Goal: Check status: Check status

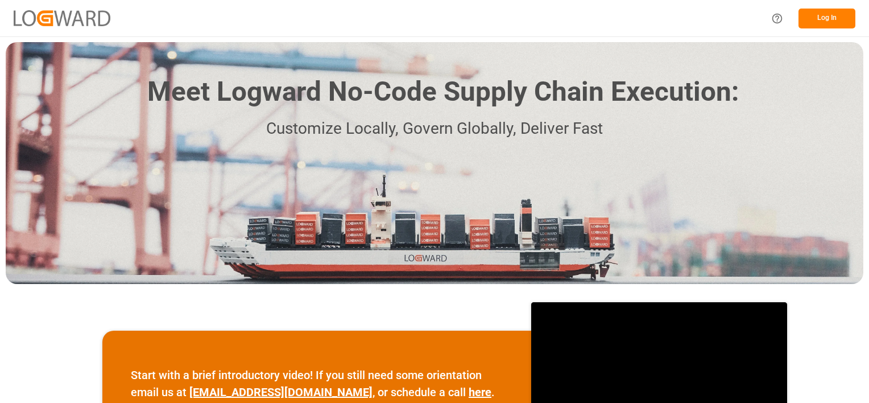
click at [839, 18] on button "Log In" at bounding box center [827, 19] width 57 height 20
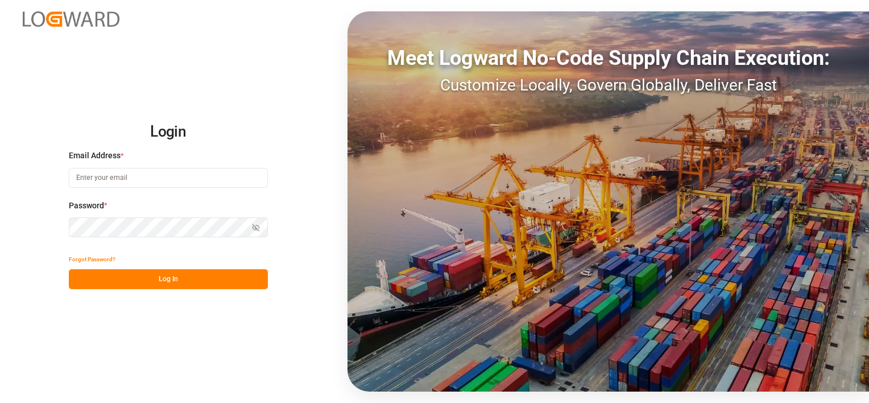
type input "[PERSON_NAME][EMAIL_ADDRESS][DOMAIN_NAME]"
click at [111, 280] on button "Log In" at bounding box center [168, 279] width 199 height 20
type input "[PERSON_NAME][EMAIL_ADDRESS][DOMAIN_NAME]"
click at [188, 271] on button "Log In" at bounding box center [168, 279] width 199 height 20
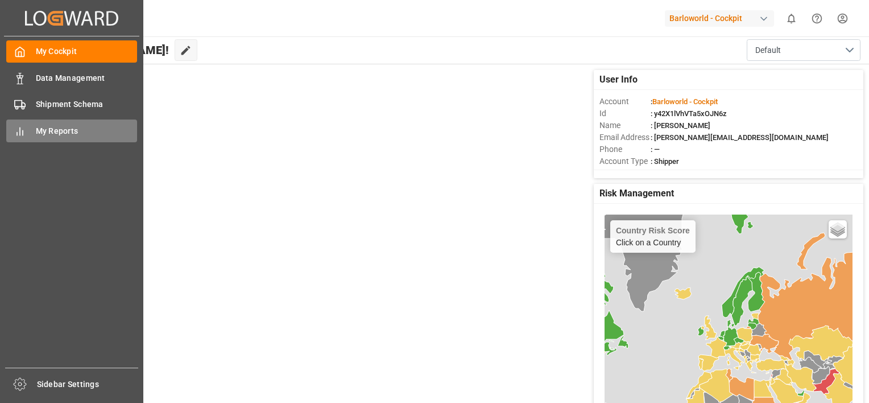
click at [27, 131] on div "My Reports My Reports" at bounding box center [71, 130] width 131 height 22
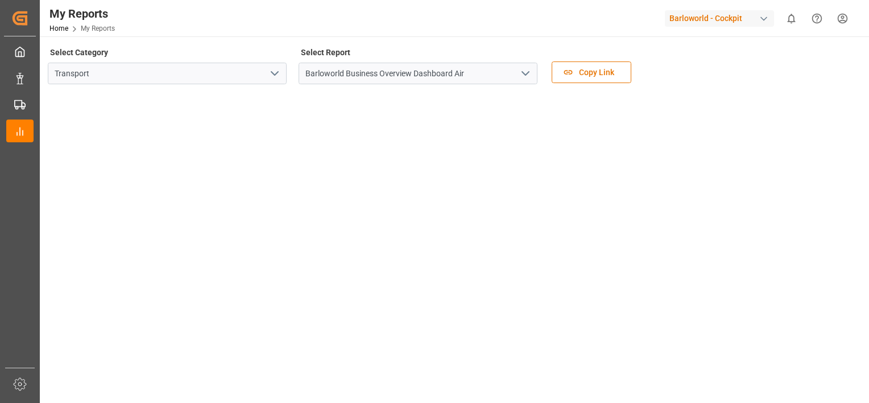
click at [523, 72] on polyline "open menu" at bounding box center [525, 73] width 7 height 3
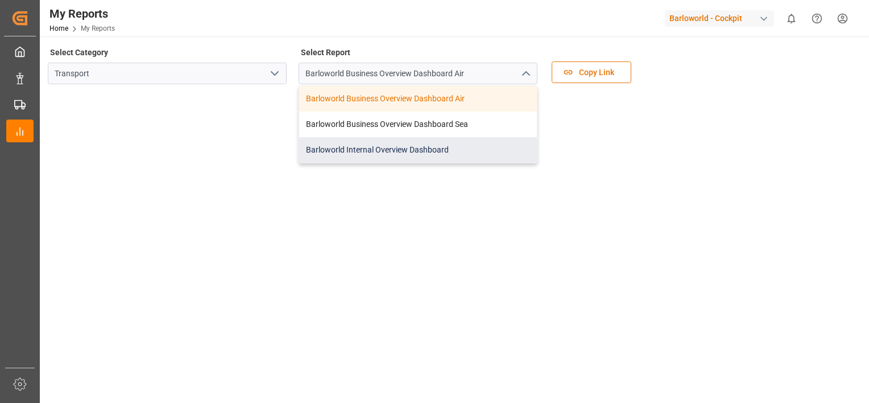
click at [401, 146] on div "Barloworld Internal Overview Dashboard" at bounding box center [418, 150] width 238 height 26
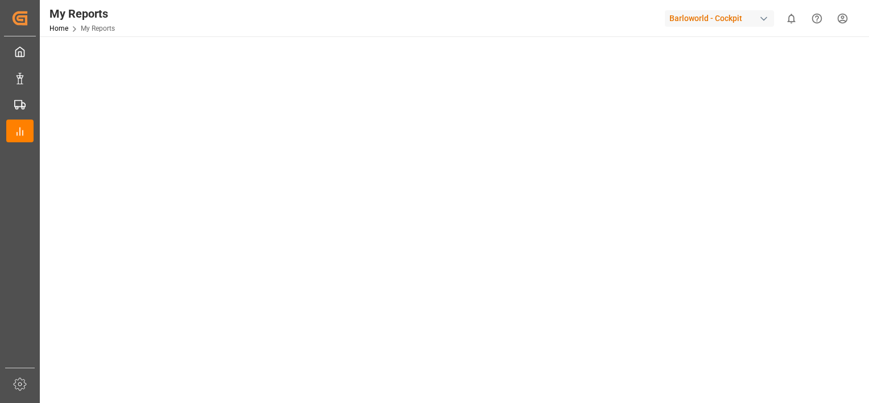
drag, startPoint x: 852, startPoint y: 187, endPoint x: 864, endPoint y: 233, distance: 48.3
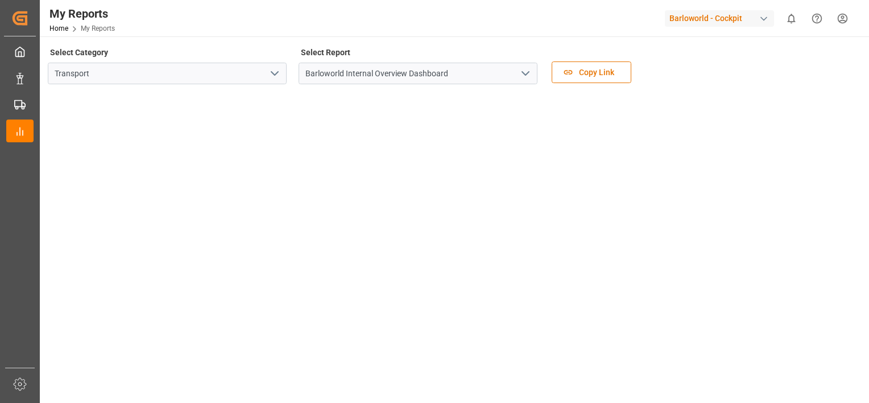
drag, startPoint x: 853, startPoint y: 159, endPoint x: 857, endPoint y: 79, distance: 80.3
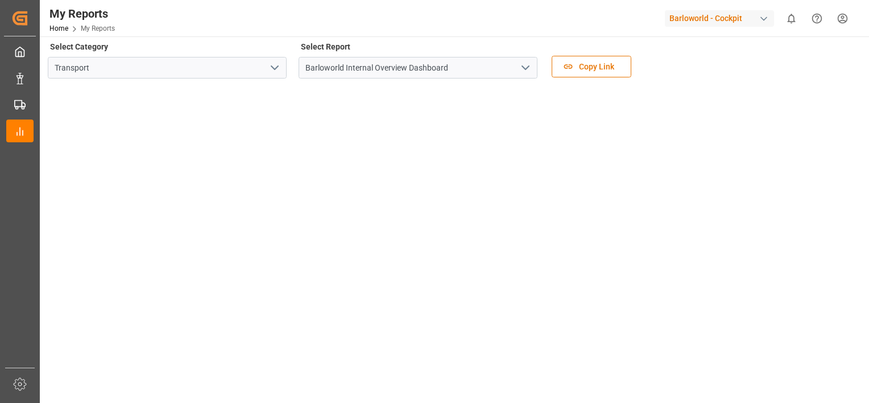
scroll to position [9, 0]
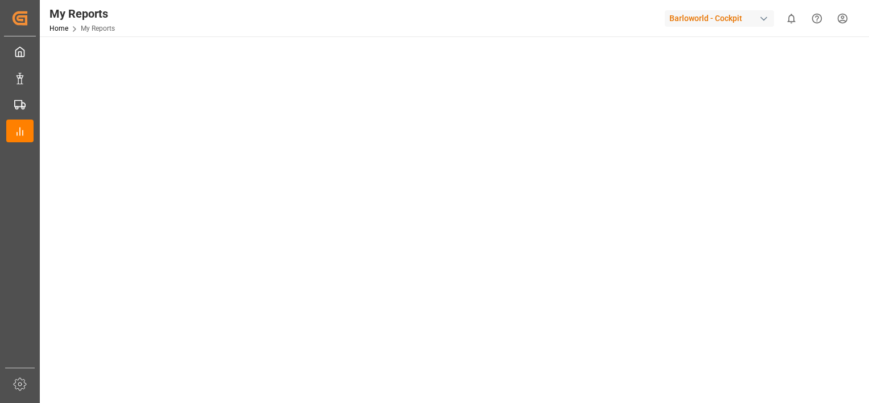
drag, startPoint x: 856, startPoint y: 234, endPoint x: 852, endPoint y: 288, distance: 54.2
drag, startPoint x: 847, startPoint y: 123, endPoint x: 847, endPoint y: 92, distance: 31.3
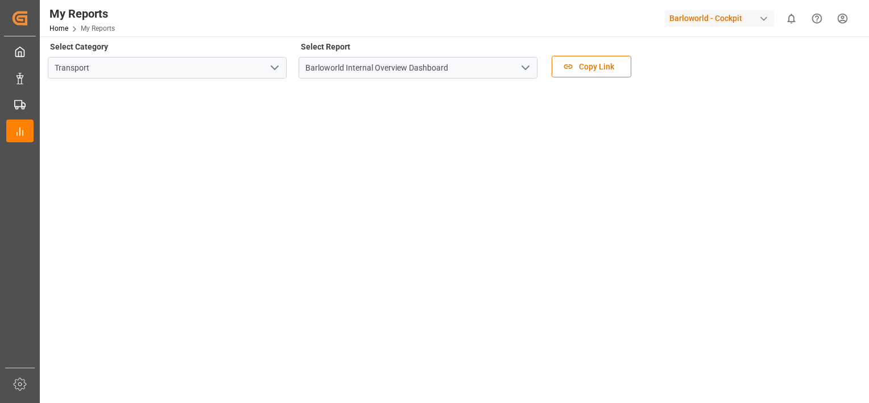
scroll to position [0, 0]
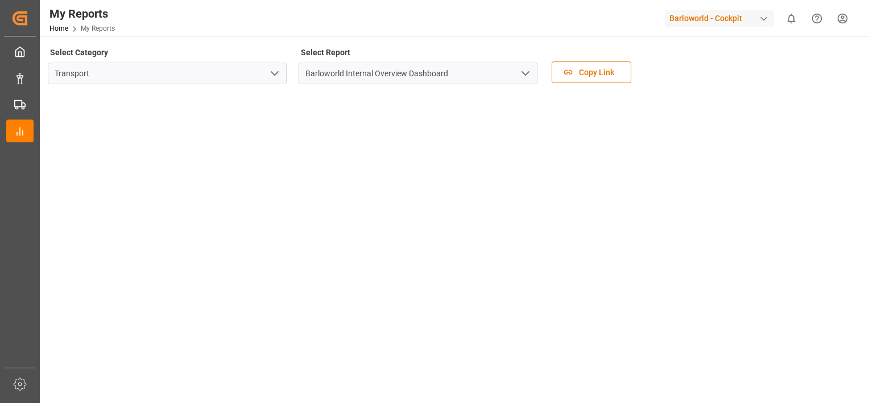
click at [525, 72] on icon "open menu" at bounding box center [526, 74] width 14 height 14
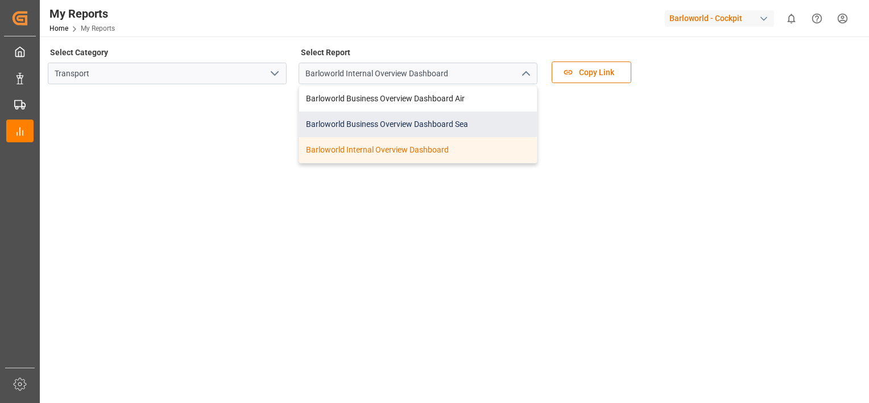
click at [356, 118] on div "Barloworld Business Overview Dashboard Sea" at bounding box center [418, 125] width 238 height 26
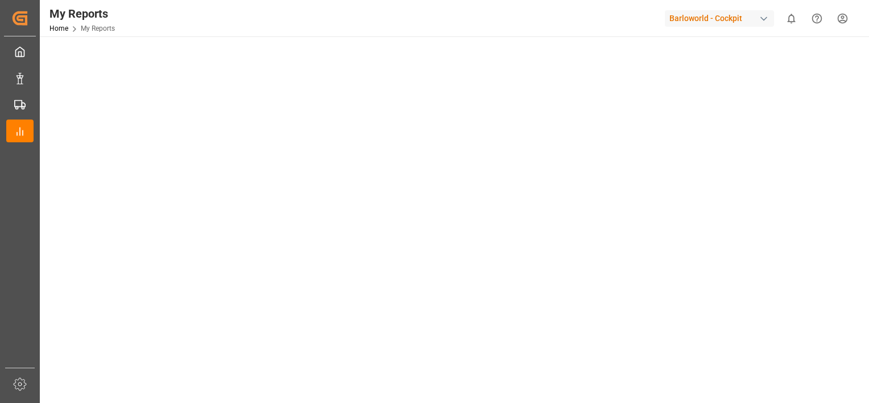
drag, startPoint x: 862, startPoint y: 324, endPoint x: 857, endPoint y: 366, distance: 43.0
drag, startPoint x: 858, startPoint y: 123, endPoint x: 853, endPoint y: 83, distance: 40.2
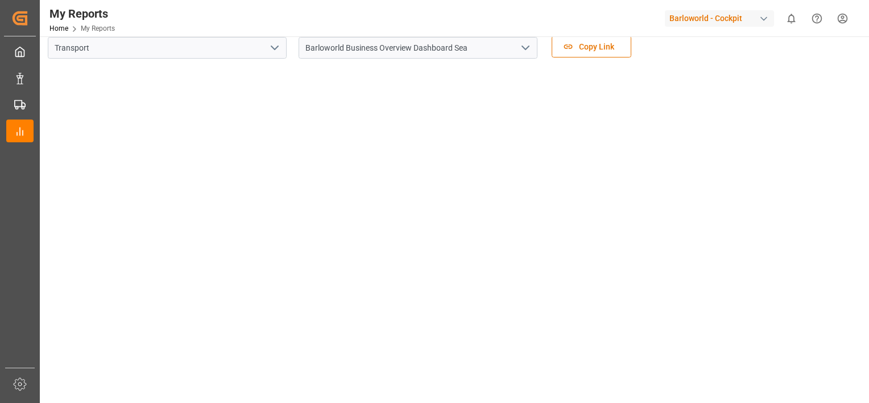
drag, startPoint x: 849, startPoint y: 83, endPoint x: 862, endPoint y: 43, distance: 41.7
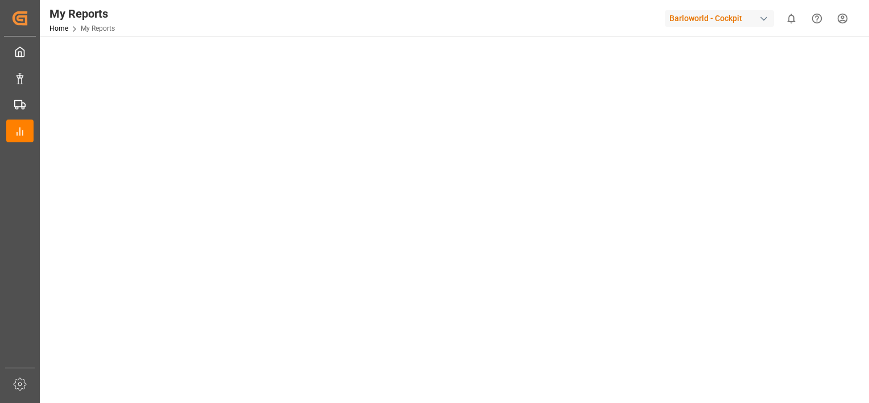
drag, startPoint x: 863, startPoint y: 192, endPoint x: 860, endPoint y: 249, distance: 56.4
drag, startPoint x: 849, startPoint y: 319, endPoint x: 856, endPoint y: 371, distance: 52.2
drag, startPoint x: 853, startPoint y: 134, endPoint x: 853, endPoint y: 55, distance: 79.6
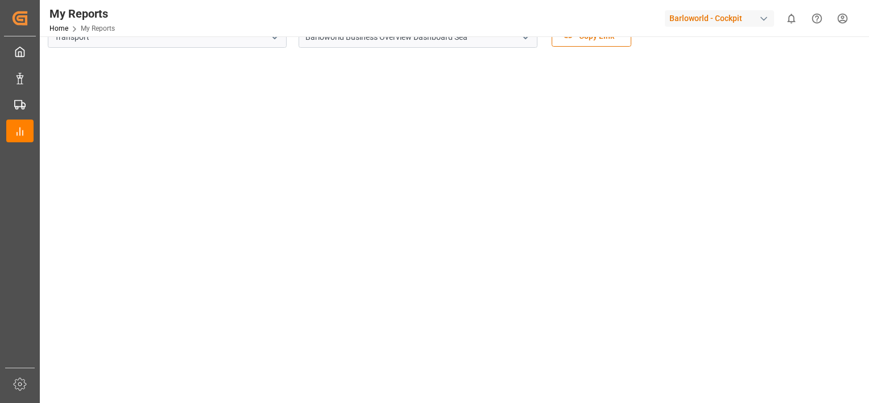
scroll to position [0, 0]
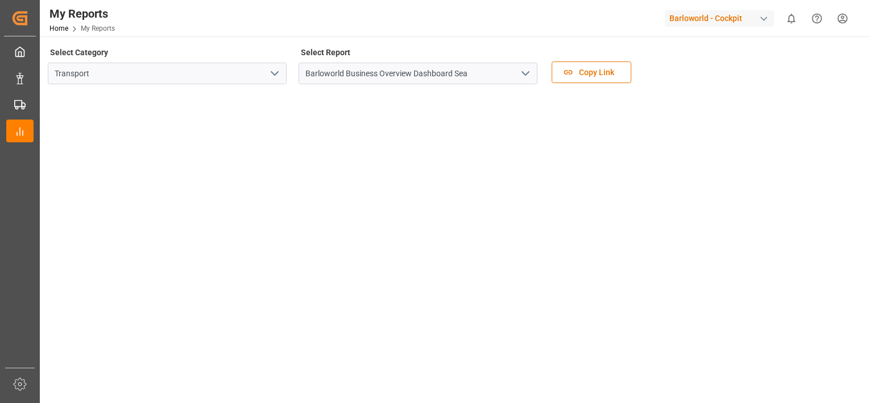
click at [522, 75] on icon "open menu" at bounding box center [526, 74] width 14 height 14
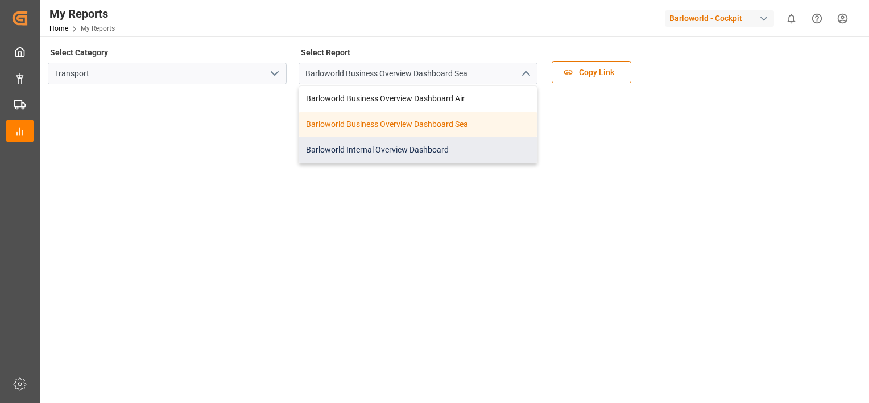
click at [401, 147] on div "Barloworld Internal Overview Dashboard" at bounding box center [418, 150] width 238 height 26
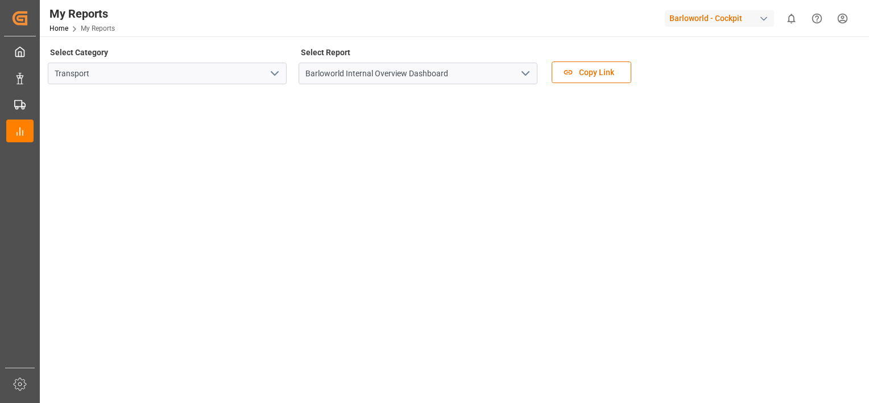
click at [527, 74] on polyline "open menu" at bounding box center [525, 73] width 7 height 3
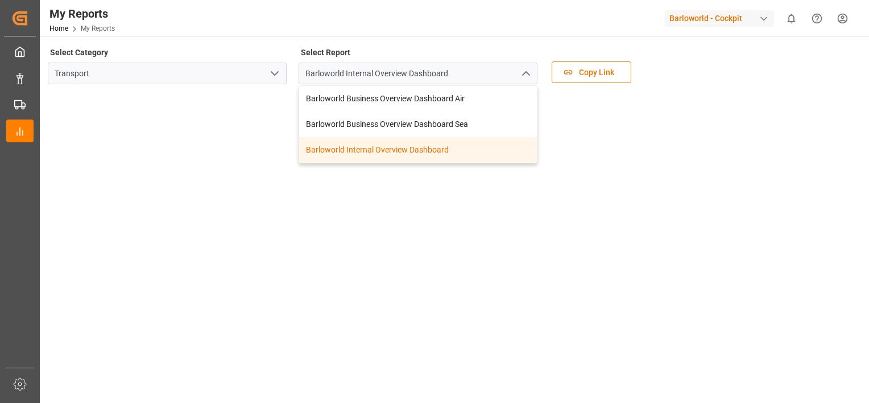
click at [385, 147] on div "Barloworld Internal Overview Dashboard" at bounding box center [418, 150] width 238 height 26
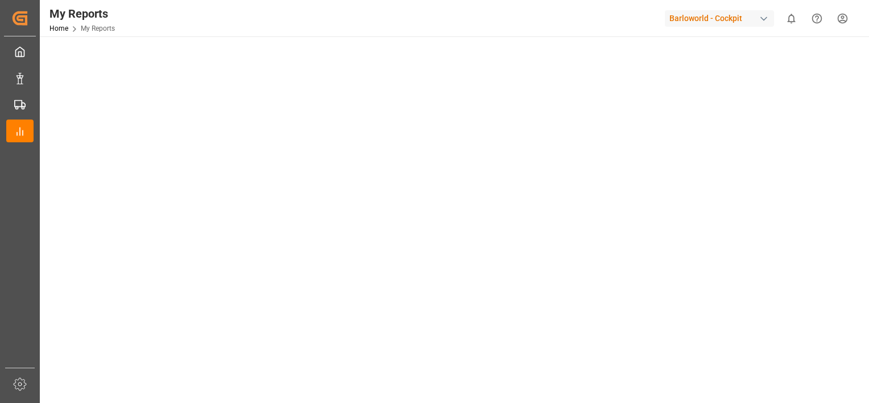
drag, startPoint x: 856, startPoint y: 229, endPoint x: 853, endPoint y: 287, distance: 58.6
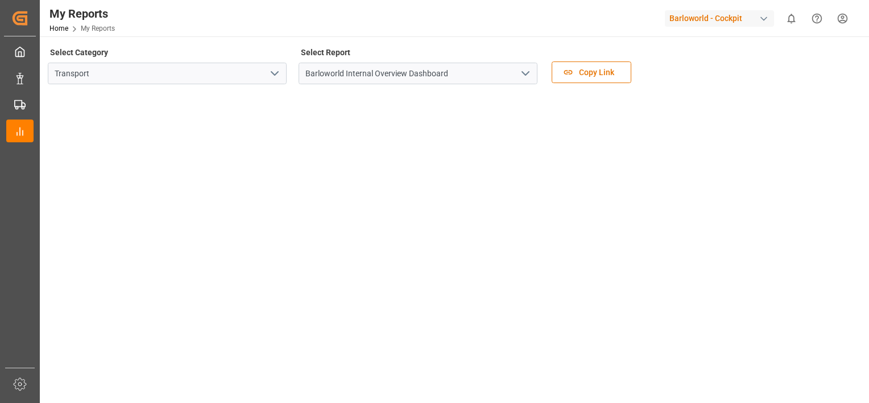
drag, startPoint x: 856, startPoint y: 145, endPoint x: 866, endPoint y: 26, distance: 119.4
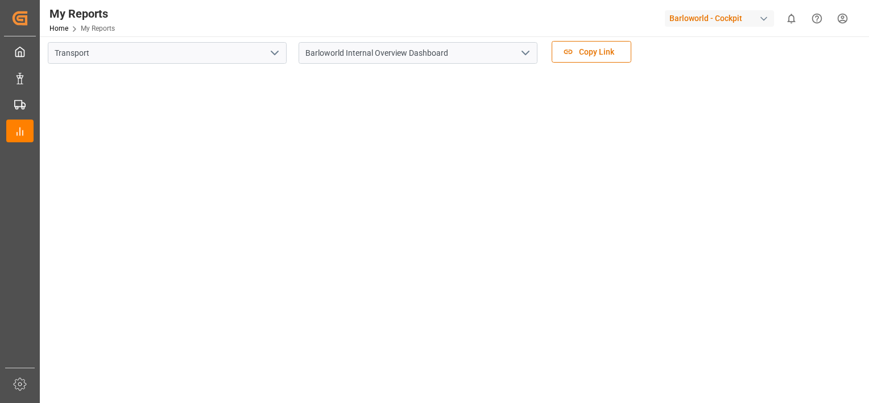
drag, startPoint x: 857, startPoint y: 245, endPoint x: 852, endPoint y: 296, distance: 52.1
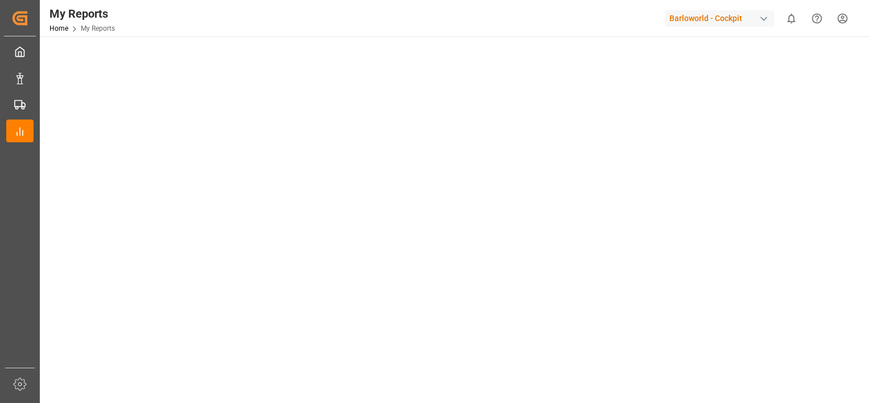
drag, startPoint x: 858, startPoint y: 244, endPoint x: 858, endPoint y: 279, distance: 35.3
drag, startPoint x: 853, startPoint y: 275, endPoint x: 853, endPoint y: 321, distance: 46.7
drag, startPoint x: 851, startPoint y: 274, endPoint x: 851, endPoint y: 316, distance: 42.1
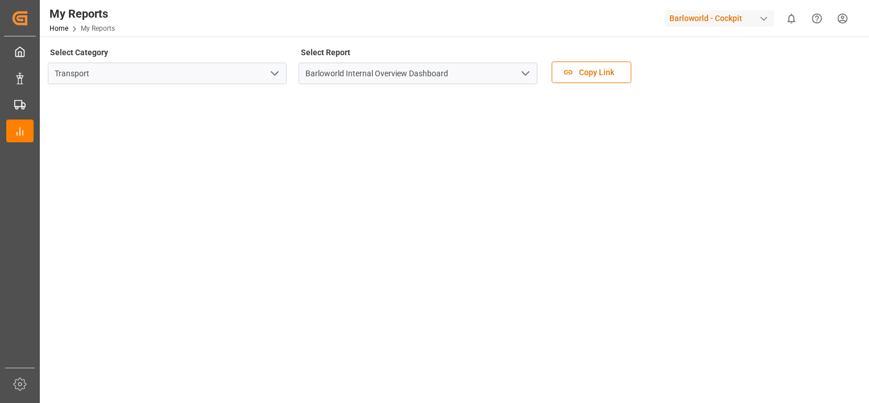
drag, startPoint x: 860, startPoint y: 140, endPoint x: 852, endPoint y: 64, distance: 76.1
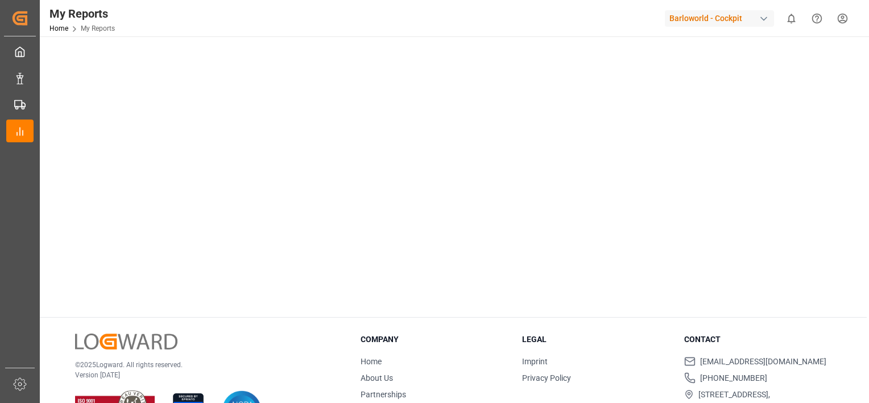
drag, startPoint x: 871, startPoint y: 140, endPoint x: 866, endPoint y: 132, distance: 9.2
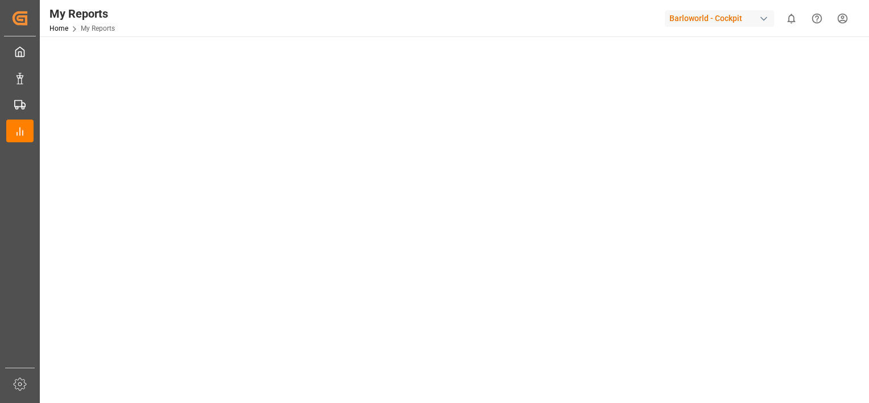
drag, startPoint x: 849, startPoint y: 108, endPoint x: 854, endPoint y: 66, distance: 42.4
drag, startPoint x: 854, startPoint y: 66, endPoint x: 855, endPoint y: 56, distance: 9.7
drag, startPoint x: 860, startPoint y: 115, endPoint x: 857, endPoint y: 73, distance: 42.2
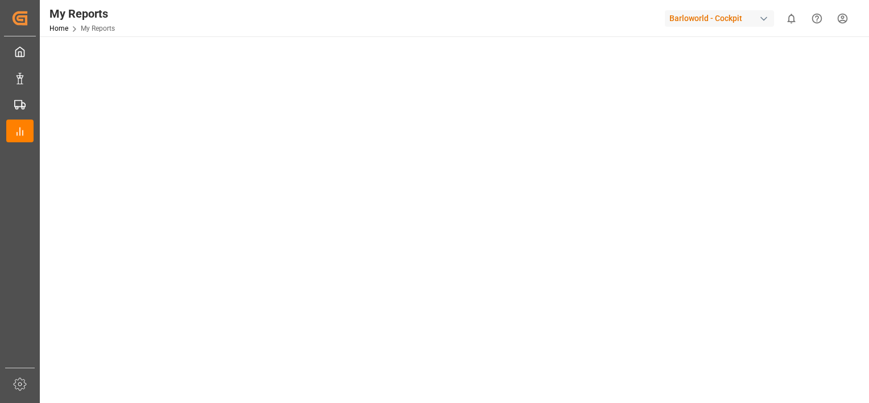
scroll to position [83, 0]
drag, startPoint x: 860, startPoint y: 137, endPoint x: 857, endPoint y: 89, distance: 47.9
